Goal: Book appointment/travel/reservation

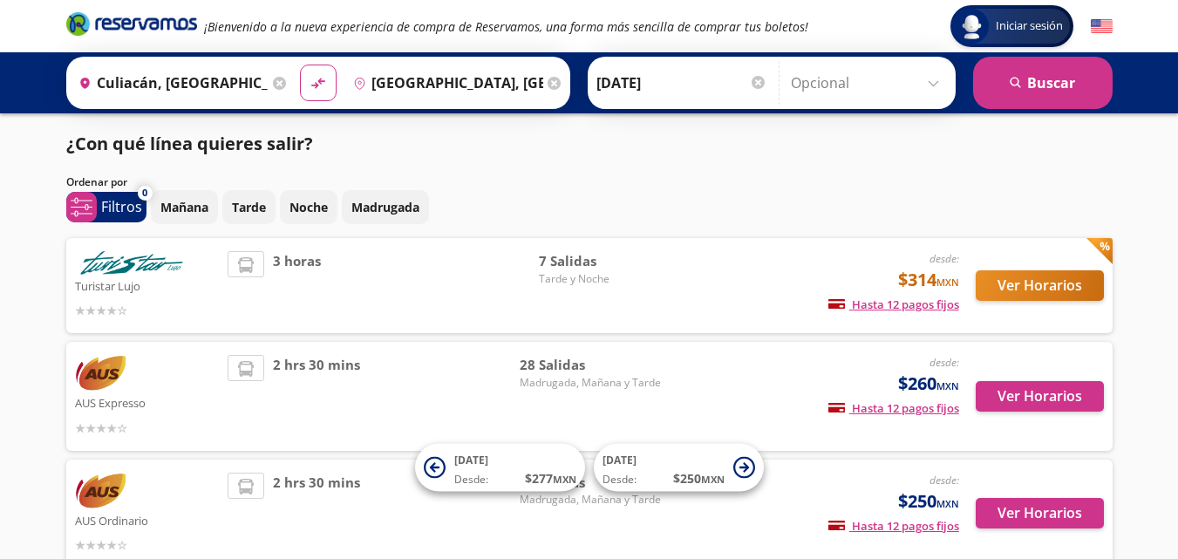
click at [804, 153] on div "¿Con qué línea quieres salir?" at bounding box center [589, 144] width 1046 height 26
click at [187, 209] on p "Mañana" at bounding box center [184, 207] width 48 height 18
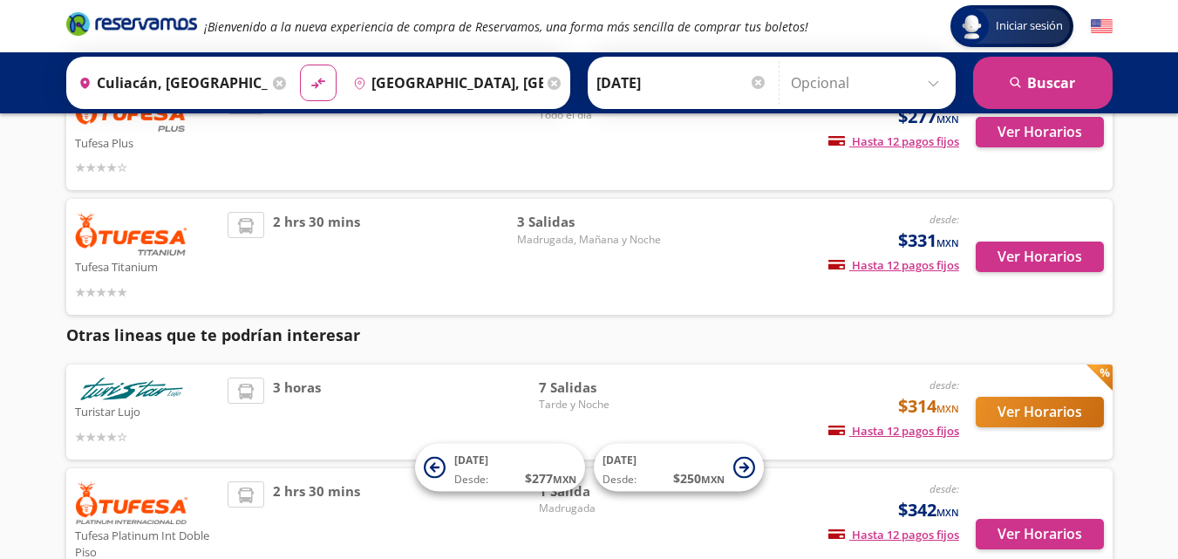
scroll to position [523, 0]
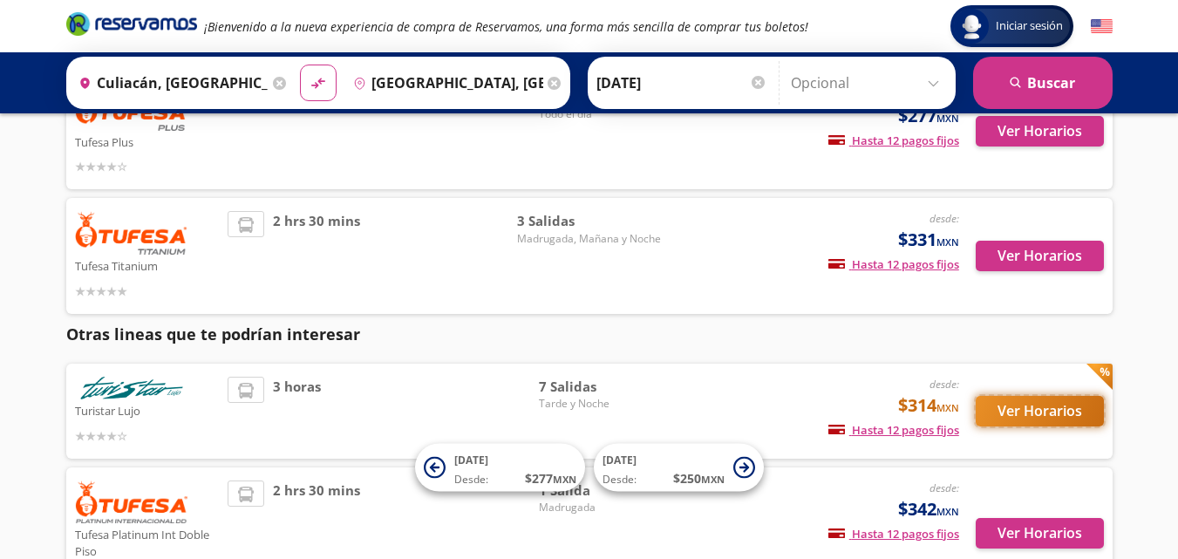
click at [1018, 412] on button "Ver Horarios" at bounding box center [1040, 411] width 128 height 31
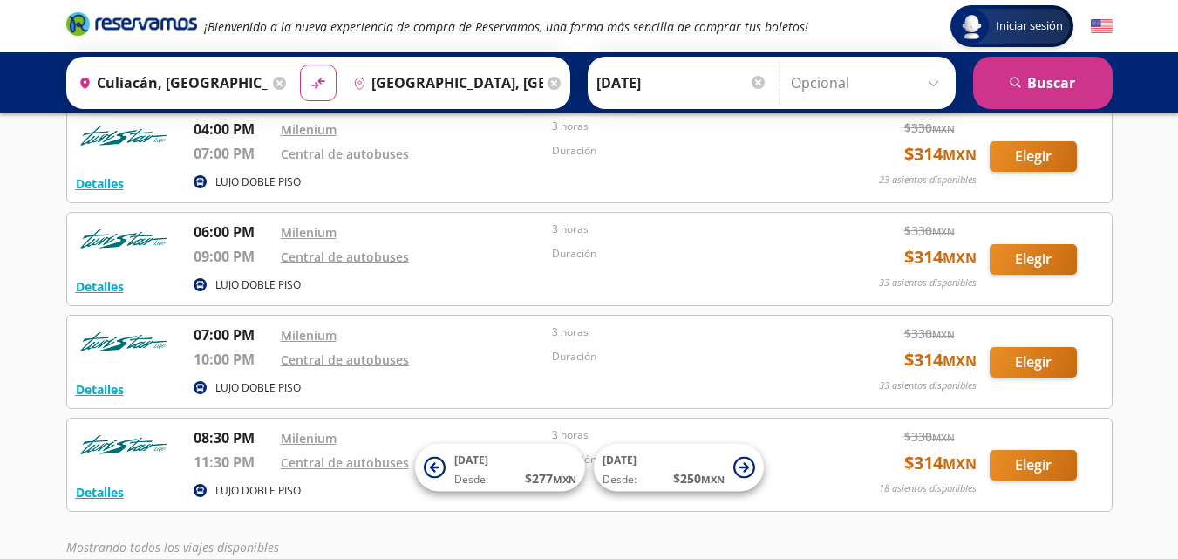
scroll to position [436, 0]
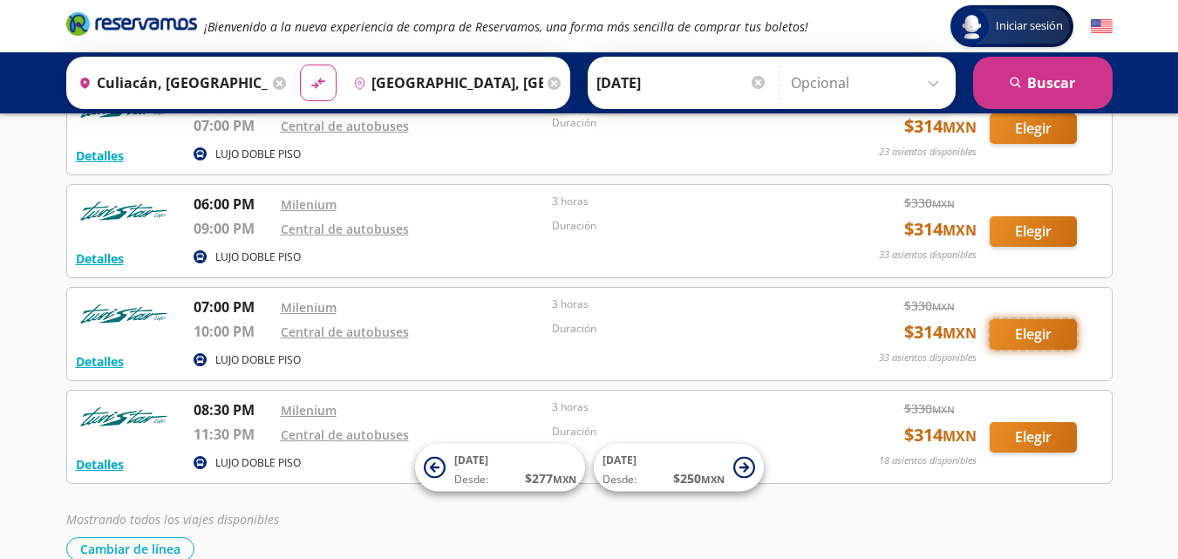
click at [1050, 330] on button "Elegir" at bounding box center [1033, 334] width 87 height 31
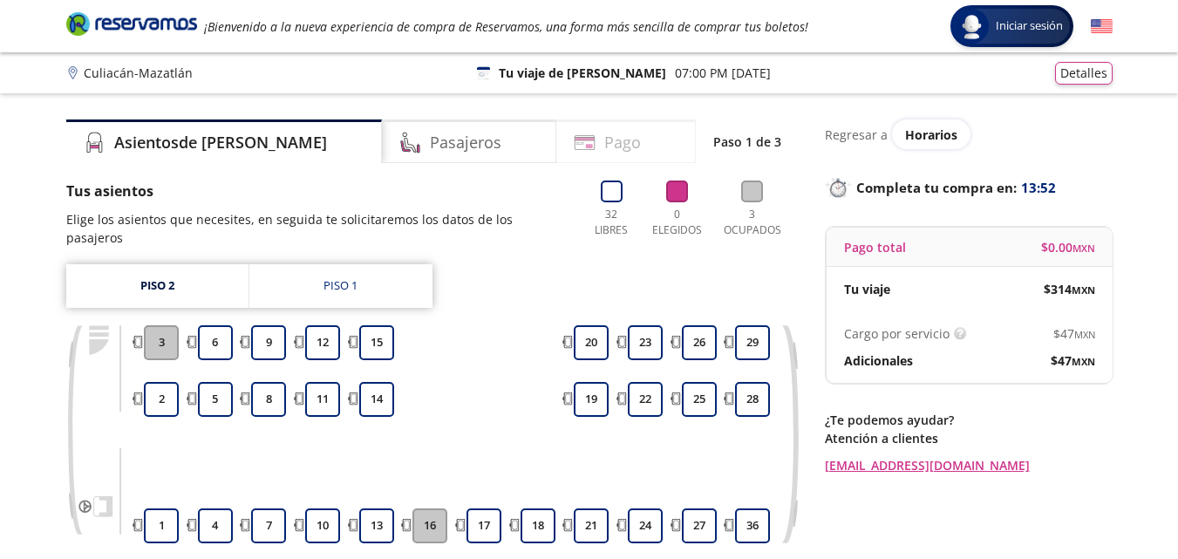
click at [565, 142] on div "Pago" at bounding box center [625, 141] width 139 height 44
